Goal: Check status: Check status

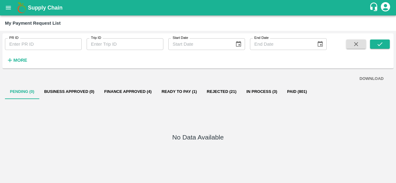
click at [6, 8] on icon "open drawer" at bounding box center [8, 7] width 7 height 7
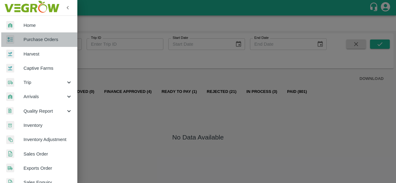
click at [44, 39] on span "Purchase Orders" at bounding box center [48, 39] width 49 height 7
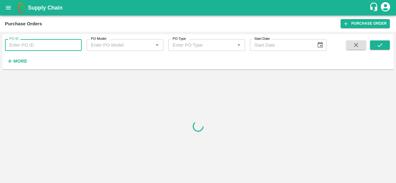
click at [25, 47] on input "PO ID" at bounding box center [43, 45] width 77 height 12
paste input "172110"
type input "172110"
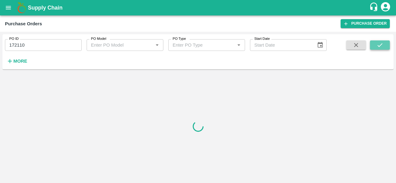
click at [382, 44] on icon "submit" at bounding box center [379, 45] width 5 height 4
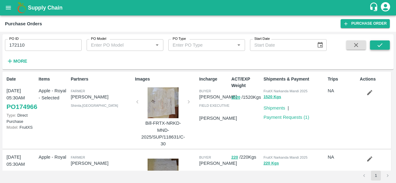
click at [376, 45] on button "submit" at bounding box center [380, 45] width 20 height 9
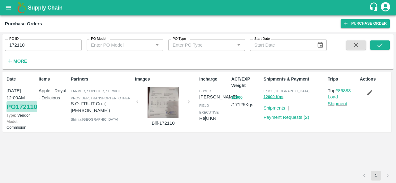
click at [15, 113] on link "PO 172110" at bounding box center [21, 106] width 31 height 11
